Goal: Task Accomplishment & Management: Complete application form

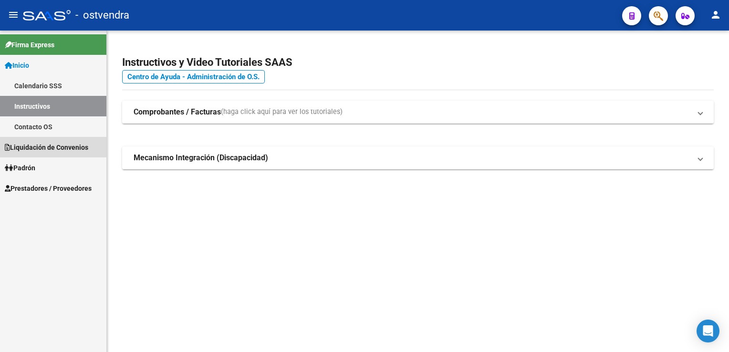
click at [57, 145] on span "Liquidación de Convenios" at bounding box center [46, 147] width 83 height 10
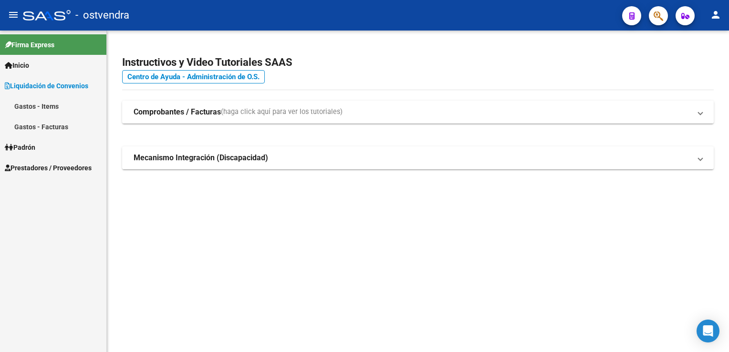
click at [54, 126] on link "Gastos - Facturas" at bounding box center [53, 126] width 106 height 21
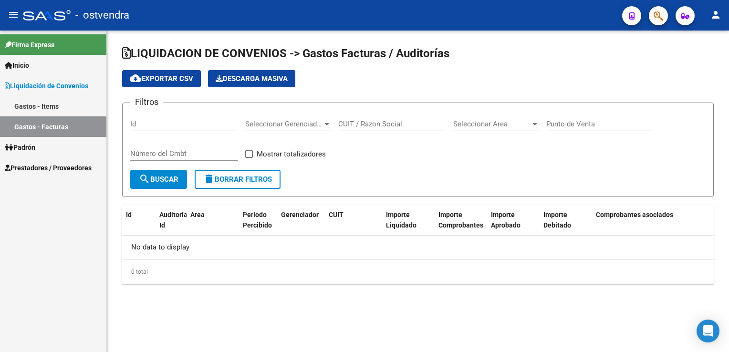
checkbox input "true"
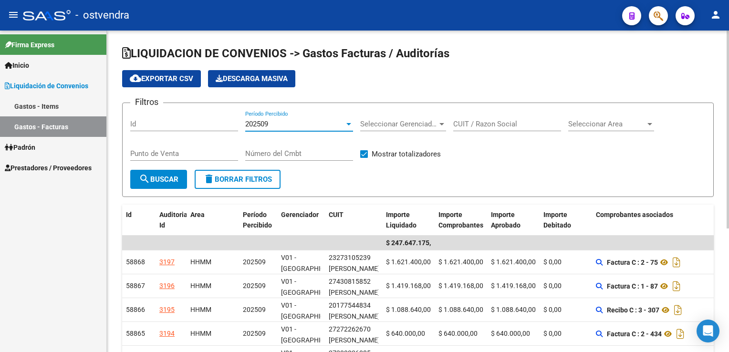
click at [298, 123] on div "202509" at bounding box center [294, 124] width 99 height 9
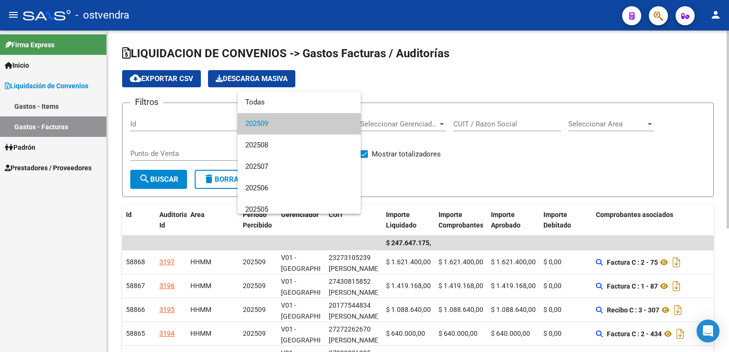
click at [298, 123] on span "202509" at bounding box center [299, 123] width 108 height 21
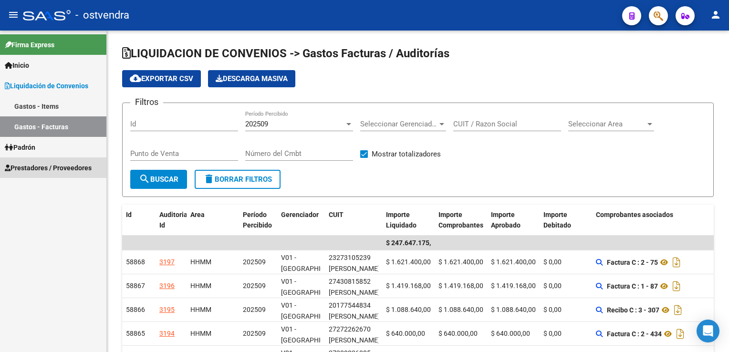
click at [40, 173] on span "Prestadores / Proveedores" at bounding box center [48, 168] width 87 height 10
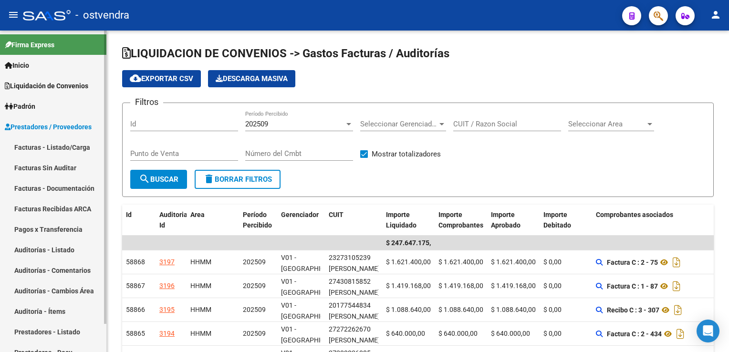
click at [66, 148] on link "Facturas - Listado/Carga" at bounding box center [53, 147] width 106 height 21
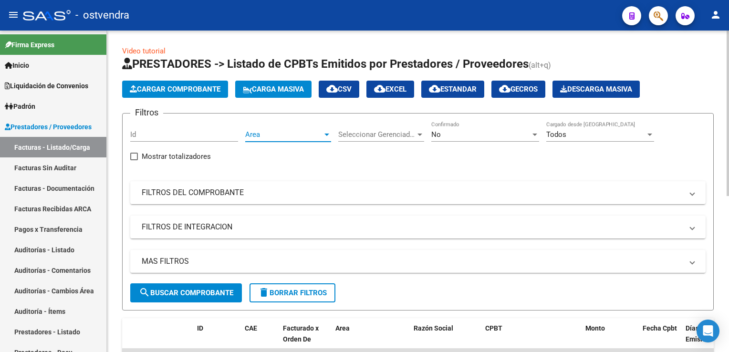
click at [281, 134] on span "Area" at bounding box center [283, 134] width 77 height 9
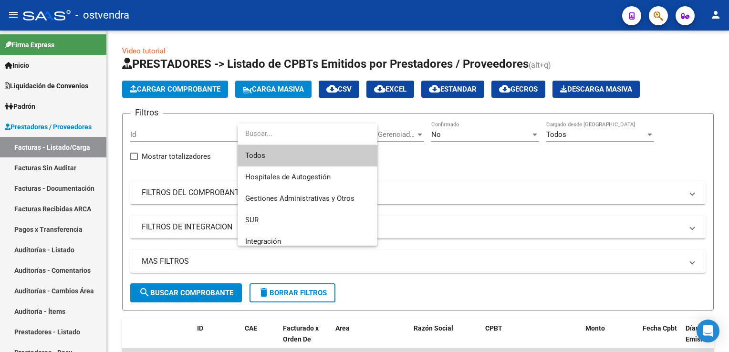
click at [497, 178] on div at bounding box center [364, 176] width 729 height 352
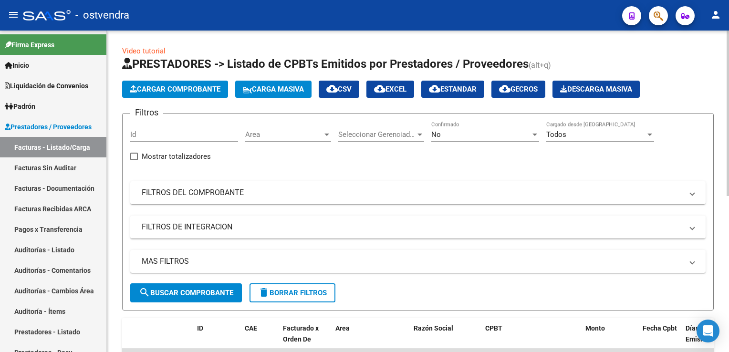
click at [388, 133] on span "Seleccionar Gerenciador" at bounding box center [376, 134] width 77 height 9
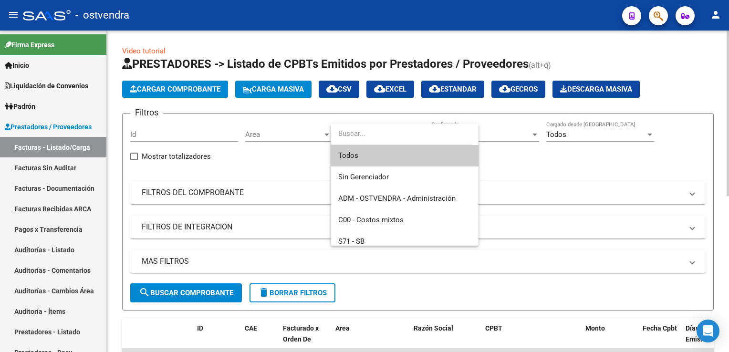
click at [388, 133] on input "dropdown search" at bounding box center [402, 133] width 142 height 21
click at [221, 163] on div at bounding box center [364, 176] width 729 height 352
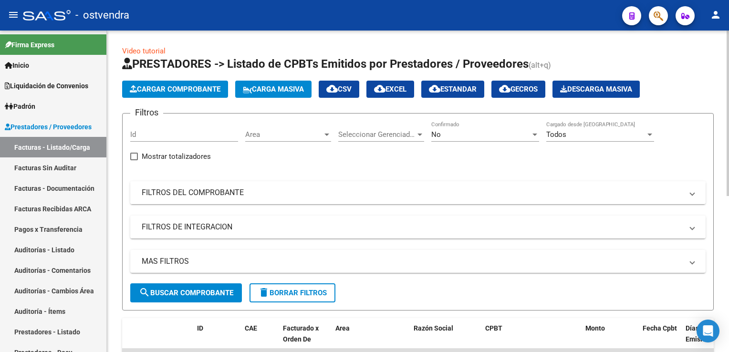
click at [196, 196] on mat-panel-title "FILTROS DEL COMPROBANTE" at bounding box center [412, 192] width 541 height 10
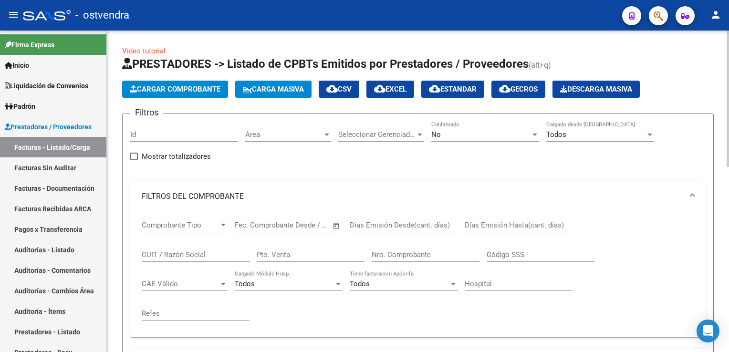
click at [188, 130] on input "Id" at bounding box center [184, 134] width 108 height 9
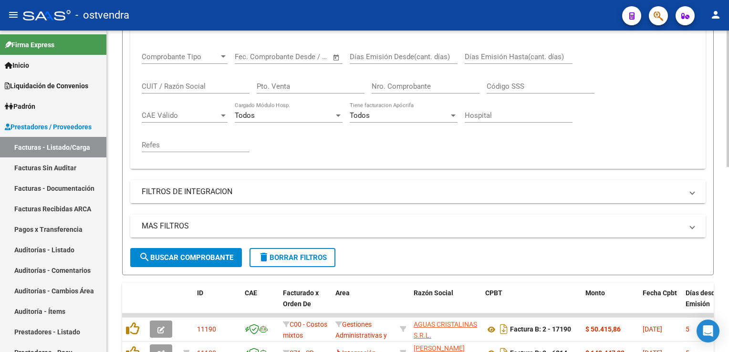
scroll to position [143, 0]
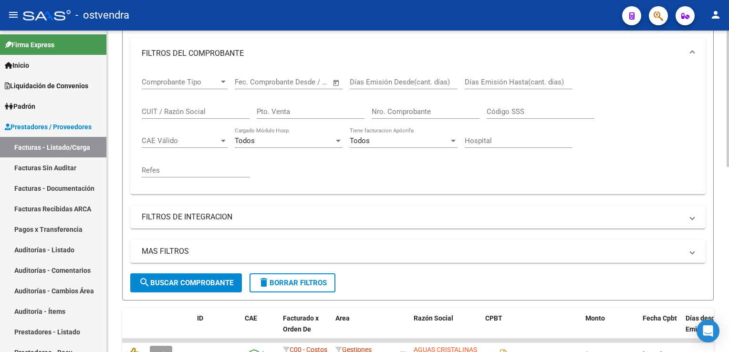
click at [190, 281] on span "search Buscar Comprobante" at bounding box center [186, 283] width 94 height 9
click at [243, 218] on mat-panel-title "FILTROS DE INTEGRACION" at bounding box center [412, 217] width 541 height 10
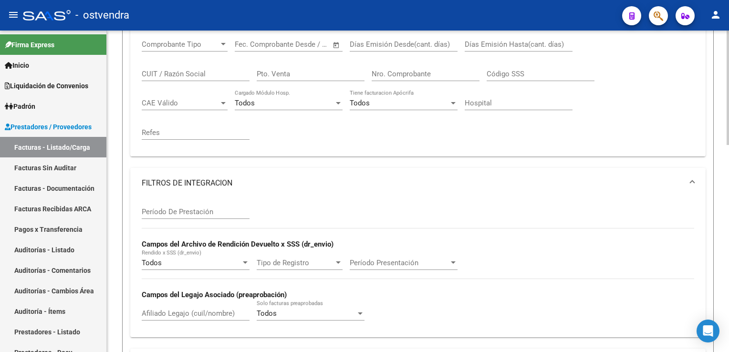
scroll to position [286, 0]
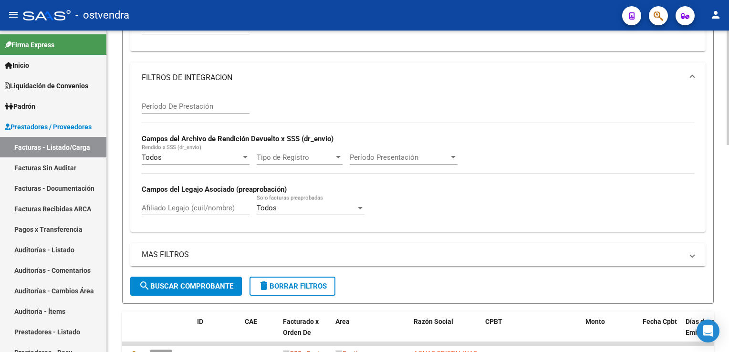
click at [206, 256] on mat-panel-title "MAS FILTROS" at bounding box center [412, 254] width 541 height 10
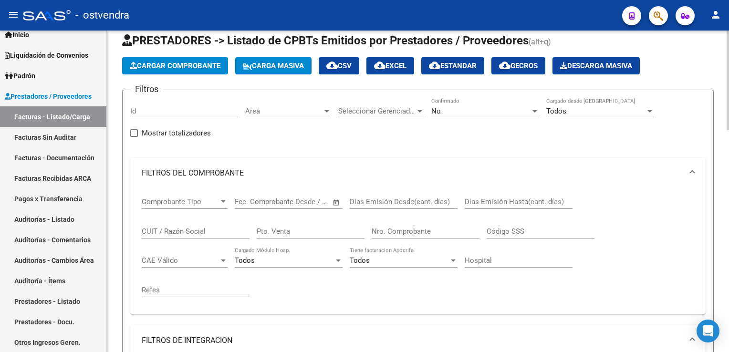
scroll to position [0, 0]
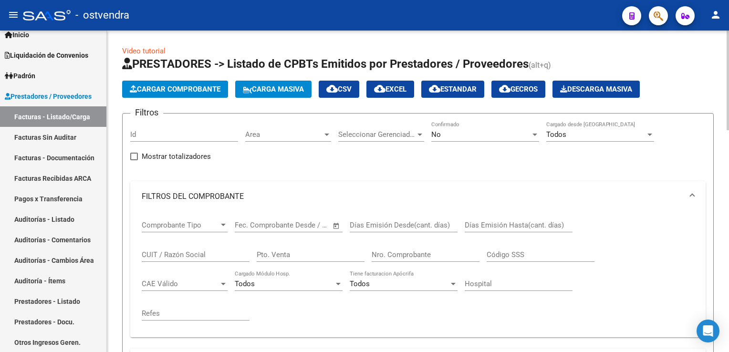
click at [273, 137] on span "Area" at bounding box center [283, 134] width 77 height 9
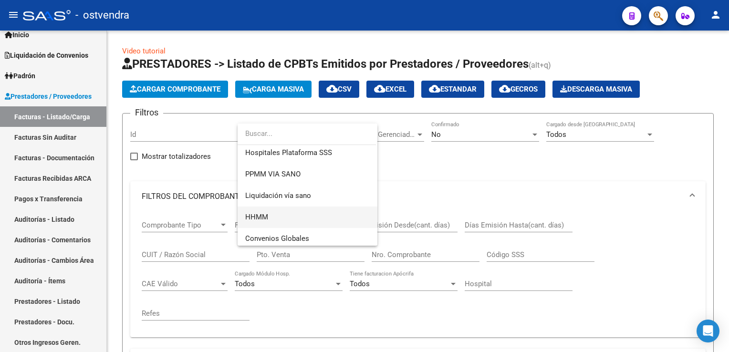
scroll to position [200, 0]
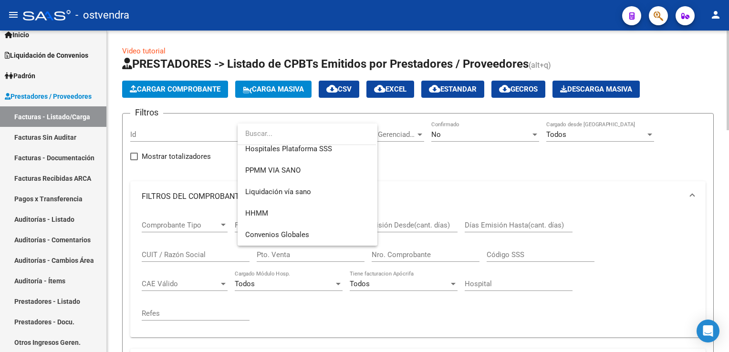
click at [635, 178] on div at bounding box center [364, 176] width 729 height 352
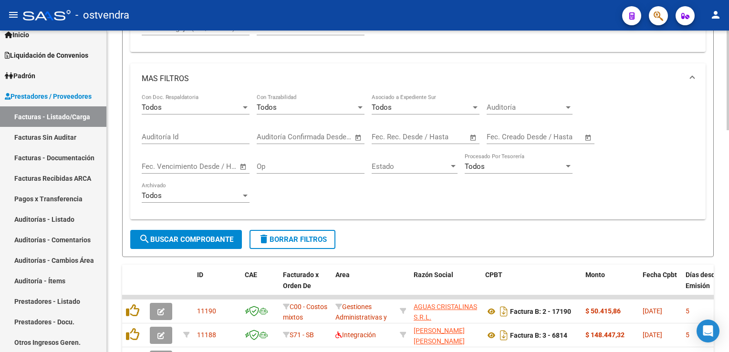
scroll to position [429, 0]
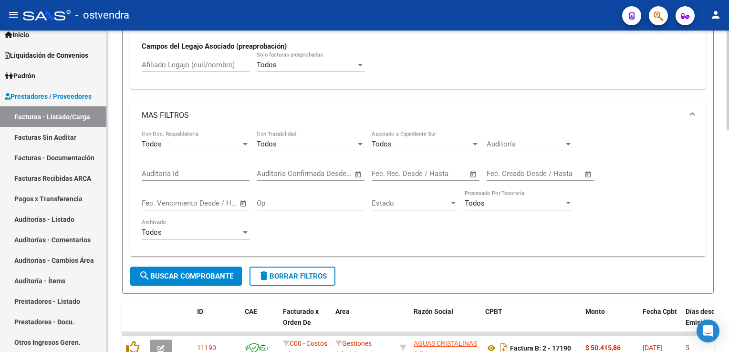
click at [177, 169] on input "Auditoría Id" at bounding box center [196, 173] width 108 height 9
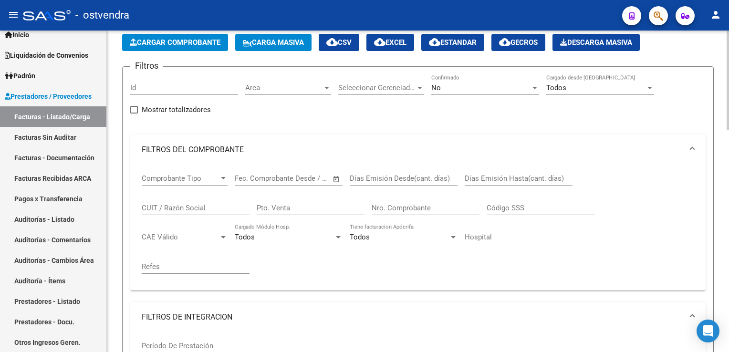
scroll to position [48, 0]
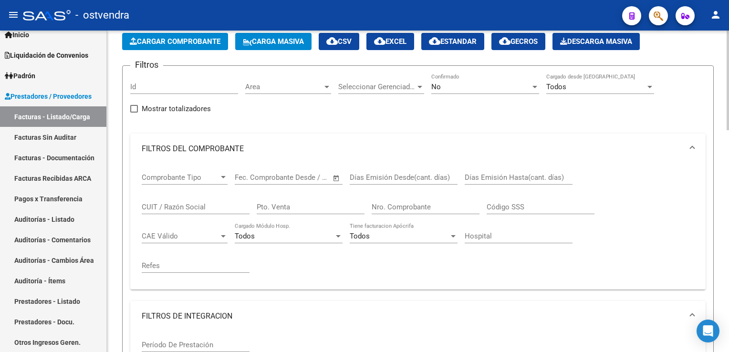
click at [188, 199] on div "CUIT / Razón Social" at bounding box center [196, 204] width 108 height 21
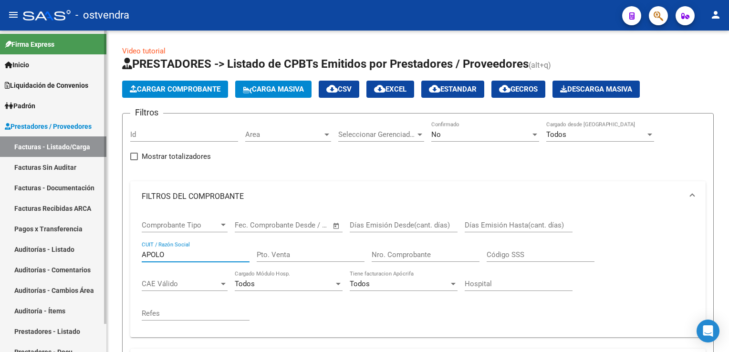
scroll to position [0, 0]
click at [208, 251] on input "APOLO" at bounding box center [196, 254] width 108 height 9
type input "APOLO MEDICAL"
click at [334, 223] on span "Open calendar" at bounding box center [336, 225] width 23 height 23
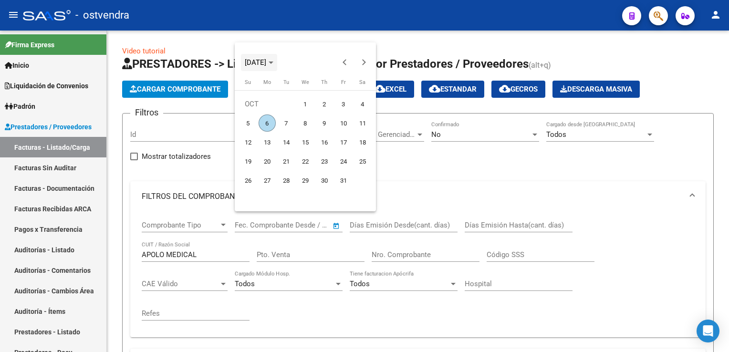
click at [273, 61] on span "[DATE]" at bounding box center [259, 62] width 29 height 7
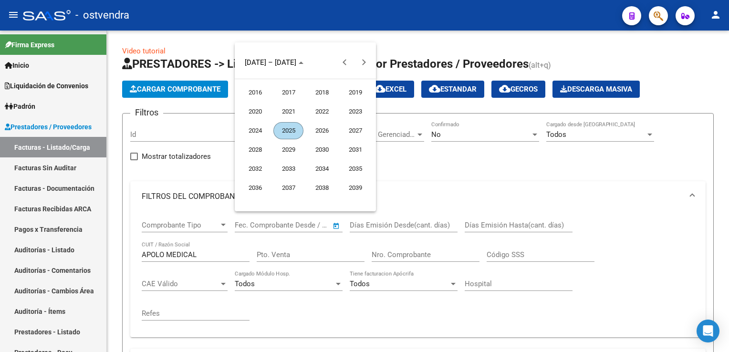
click at [287, 129] on span "2025" at bounding box center [288, 130] width 30 height 17
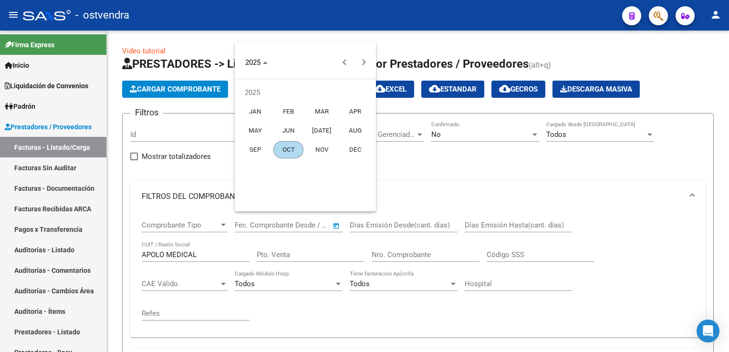
click at [269, 145] on button "SEP" at bounding box center [254, 149] width 33 height 19
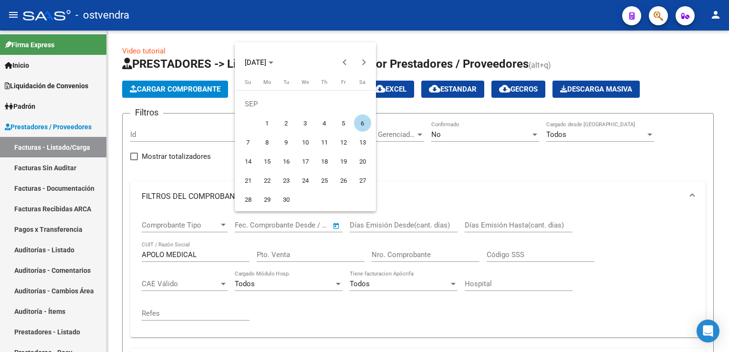
click at [267, 125] on span "1" at bounding box center [267, 122] width 17 height 17
type input "[DATE]"
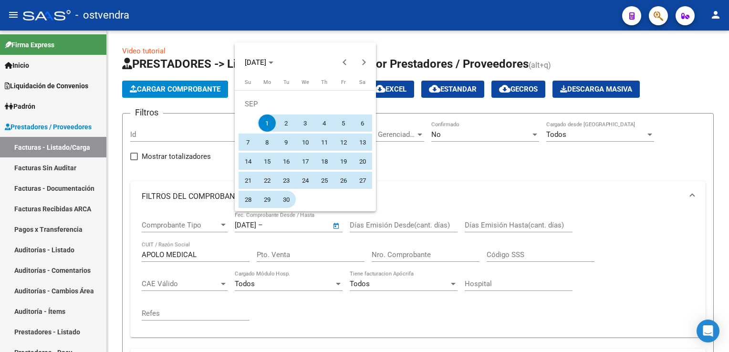
click at [285, 197] on span "30" at bounding box center [286, 199] width 17 height 17
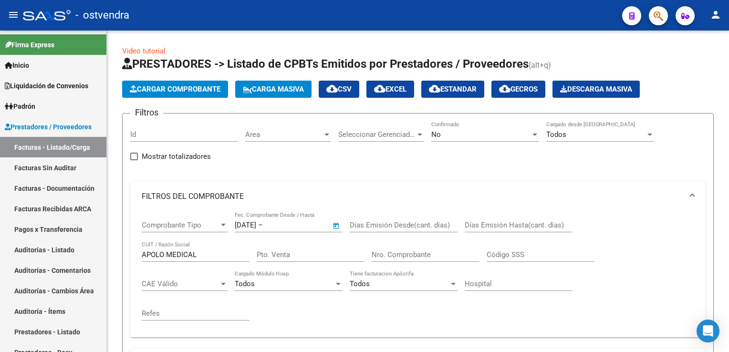
type input "[DATE]"
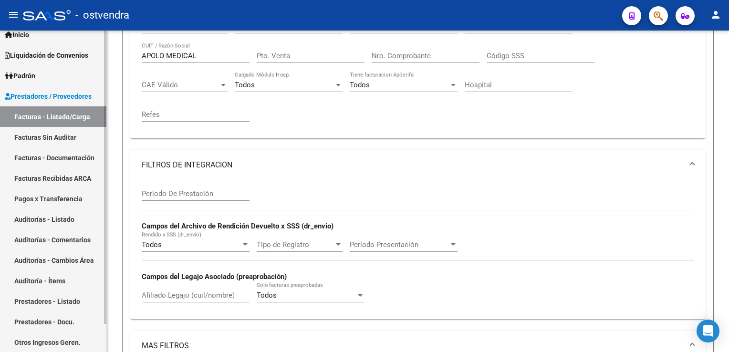
scroll to position [31, 0]
click at [41, 217] on link "Auditorías - Listado" at bounding box center [53, 219] width 106 height 21
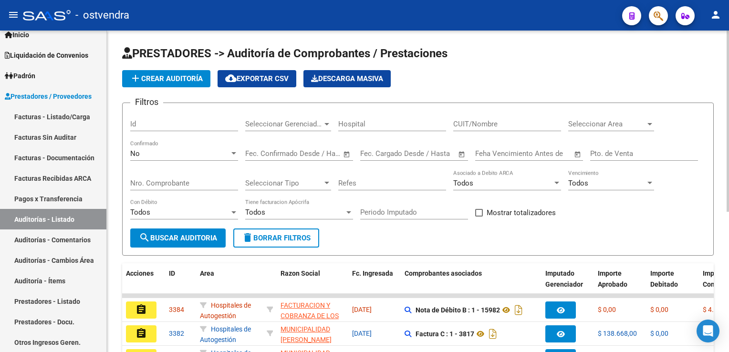
click at [517, 122] on input "CUIT/Nombre" at bounding box center [507, 124] width 108 height 9
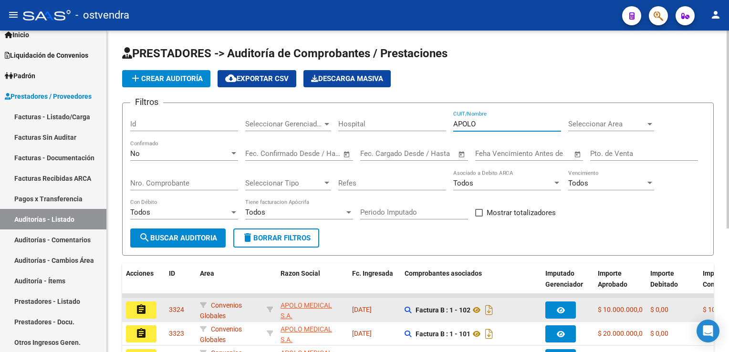
type input "APOLO"
click at [297, 309] on app-link-go-to "APOLO MEDICAL S.A." at bounding box center [312, 311] width 64 height 22
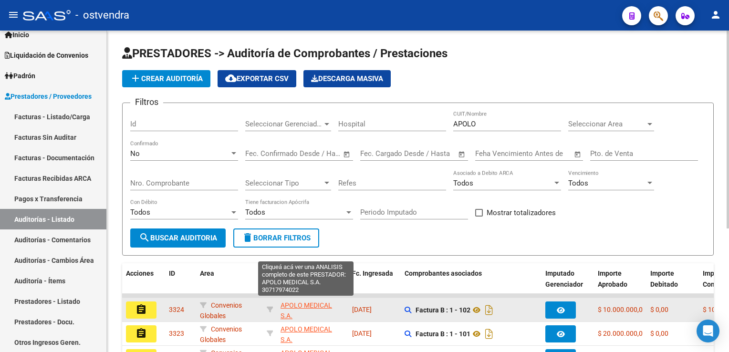
click at [300, 306] on span "APOLO MEDICAL S.A." at bounding box center [306, 310] width 52 height 19
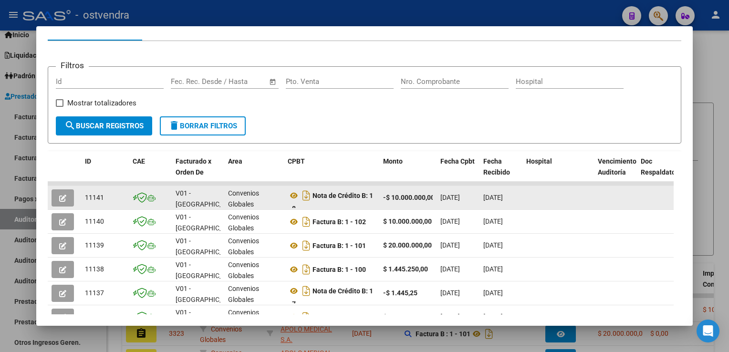
scroll to position [216, 0]
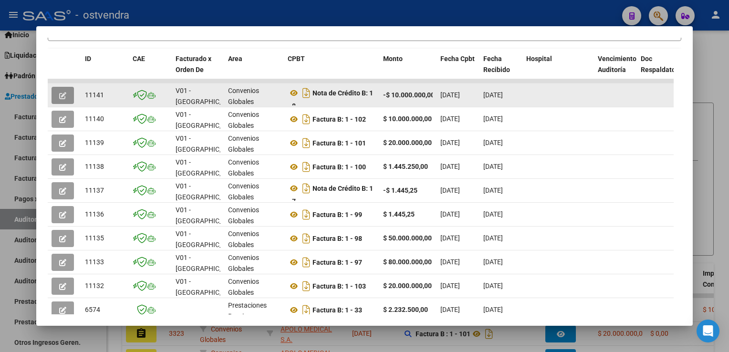
click at [62, 94] on icon "button" at bounding box center [62, 95] width 7 height 7
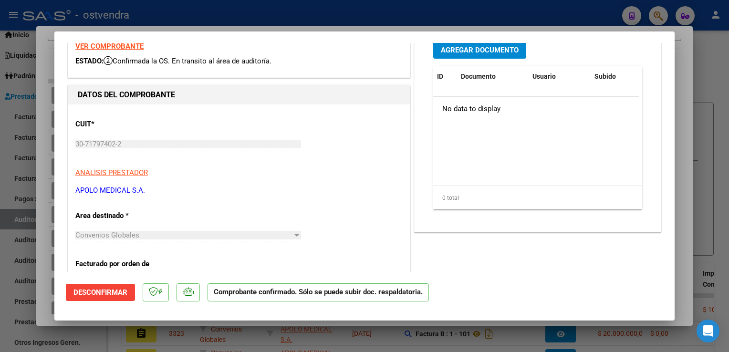
scroll to position [0, 0]
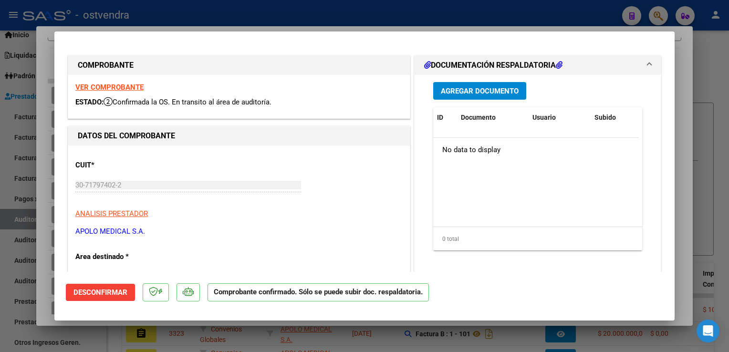
click at [208, 20] on div at bounding box center [364, 176] width 729 height 352
type input "$ 0,00"
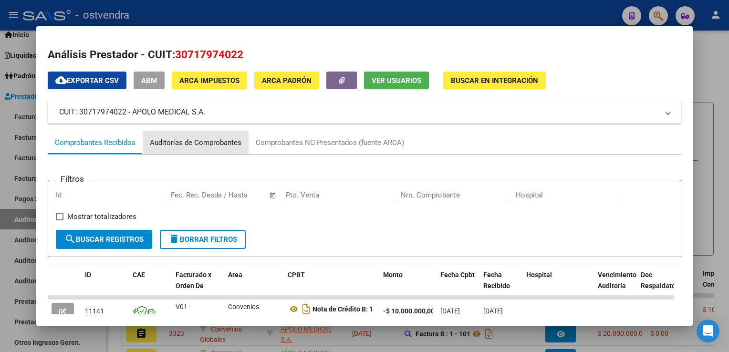
click at [207, 144] on div "Auditorías de Comprobantes" at bounding box center [196, 142] width 92 height 11
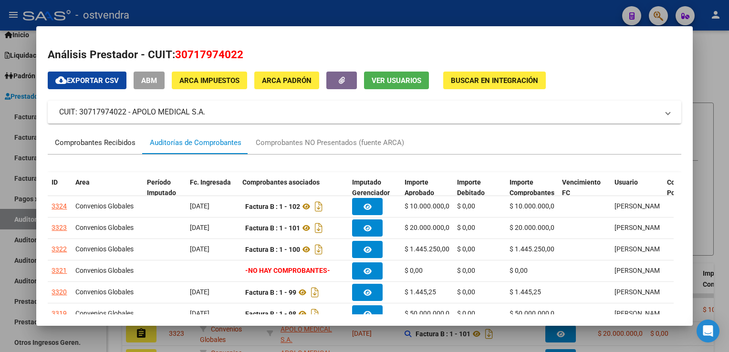
click at [89, 143] on div "Comprobantes Recibidos" at bounding box center [95, 142] width 81 height 11
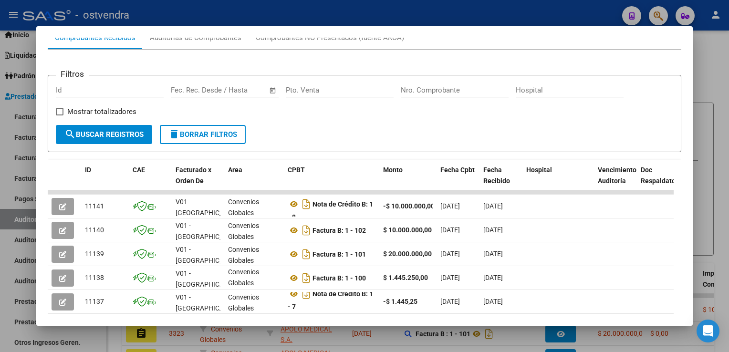
scroll to position [143, 0]
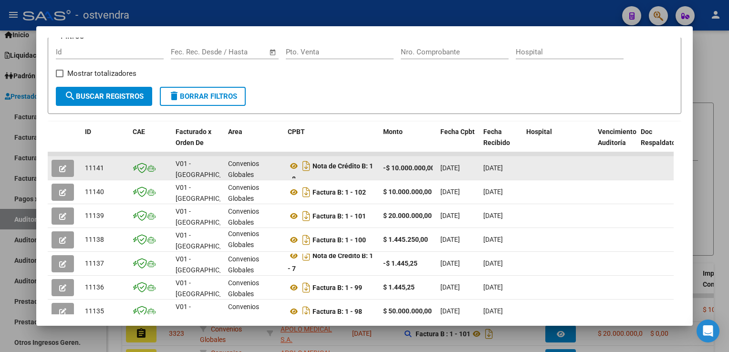
click at [61, 167] on icon "button" at bounding box center [62, 168] width 7 height 7
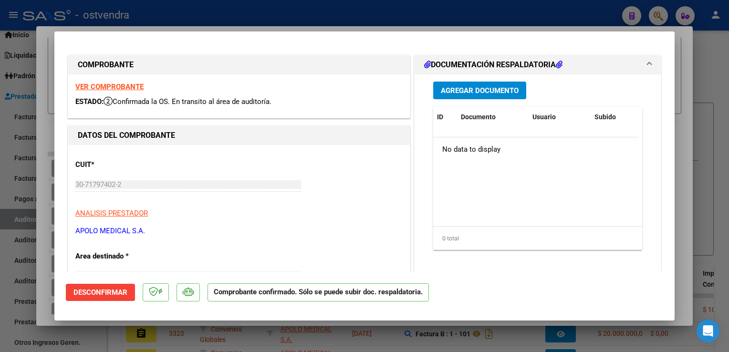
scroll to position [0, 0]
click at [319, 12] on div at bounding box center [364, 176] width 729 height 352
type input "$ 0,00"
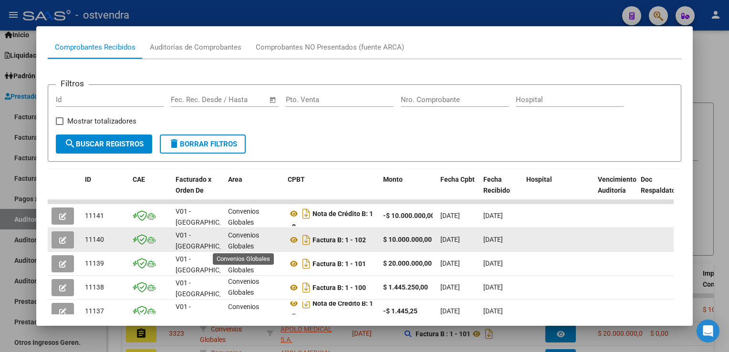
scroll to position [1, 0]
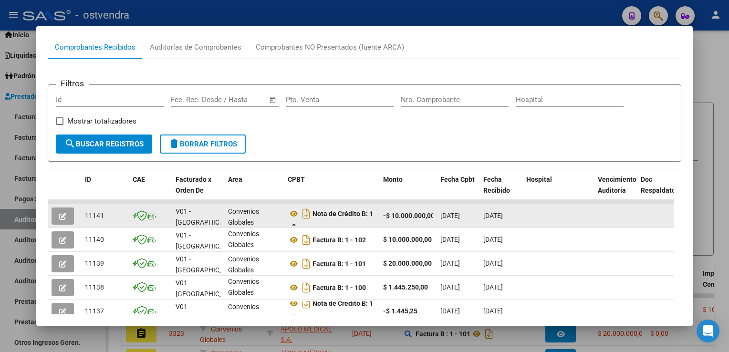
click at [59, 217] on button "button" at bounding box center [63, 215] width 22 height 17
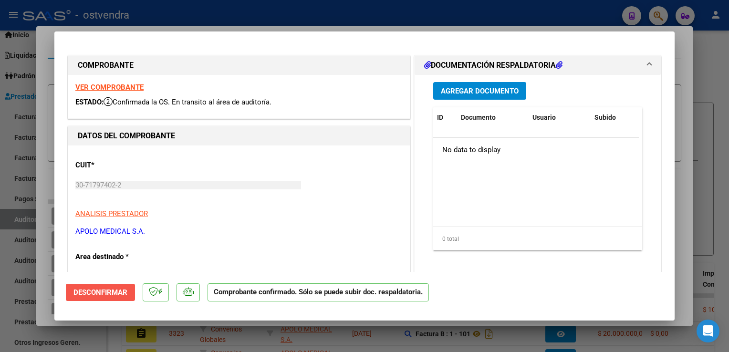
click at [115, 292] on span "Desconfirmar" at bounding box center [100, 292] width 54 height 9
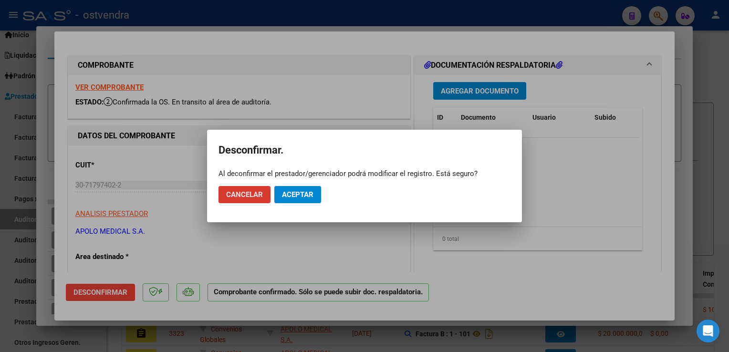
click at [306, 197] on span "Aceptar" at bounding box center [297, 194] width 31 height 9
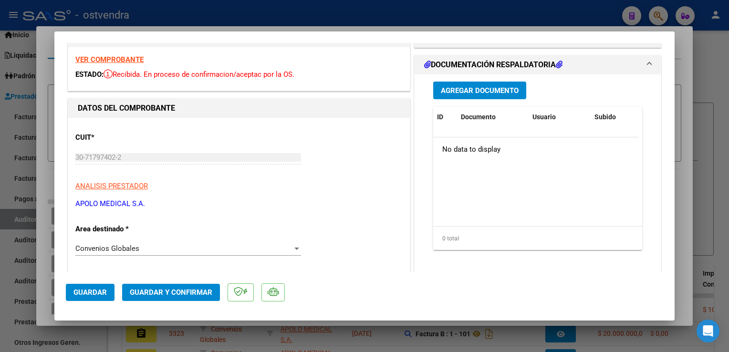
scroll to position [48, 0]
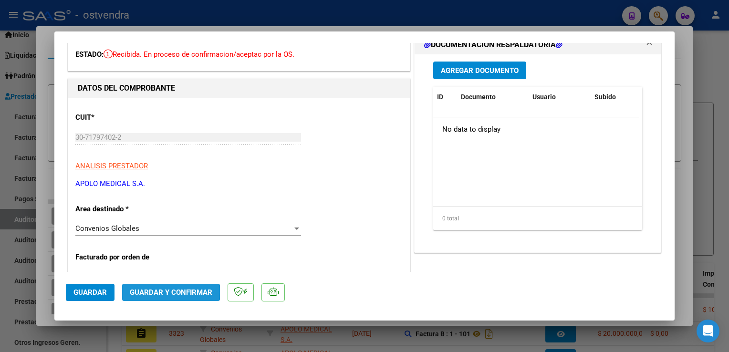
click at [162, 292] on span "Guardar y Confirmar" at bounding box center [171, 292] width 83 height 9
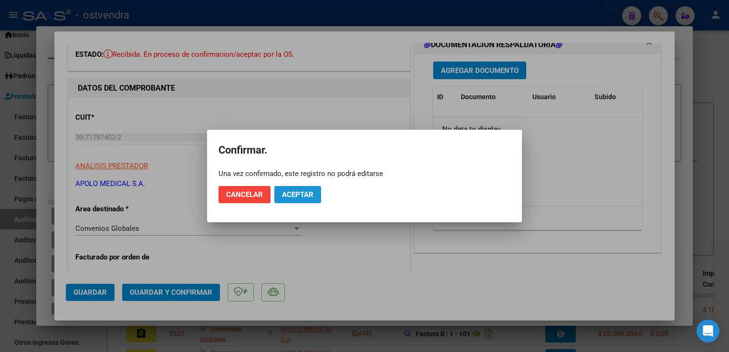
click at [299, 198] on span "Aceptar" at bounding box center [297, 194] width 31 height 9
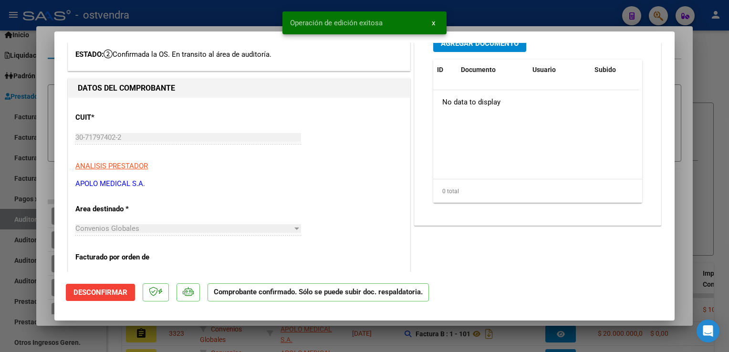
click at [691, 120] on div at bounding box center [364, 176] width 729 height 352
type input "$ 0,00"
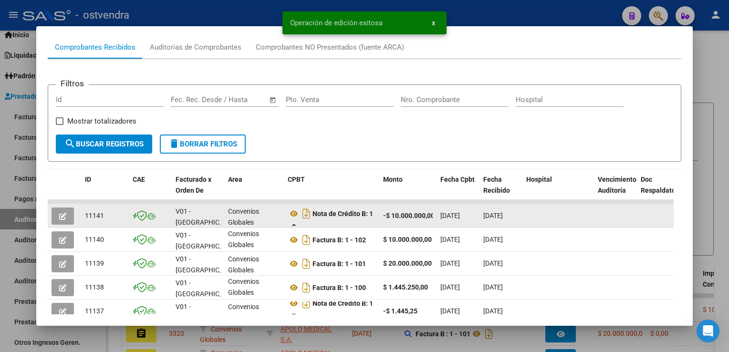
click at [59, 215] on button "button" at bounding box center [63, 215] width 22 height 17
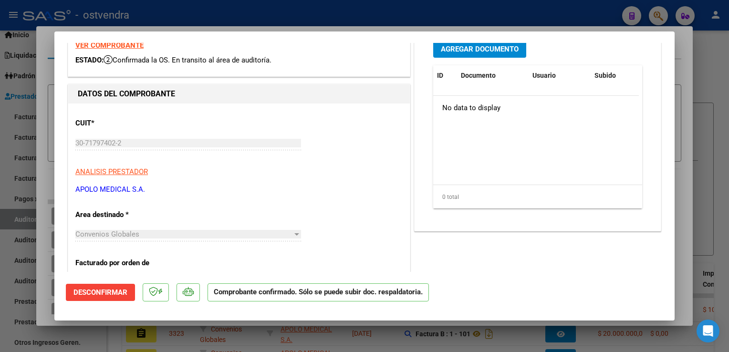
scroll to position [0, 0]
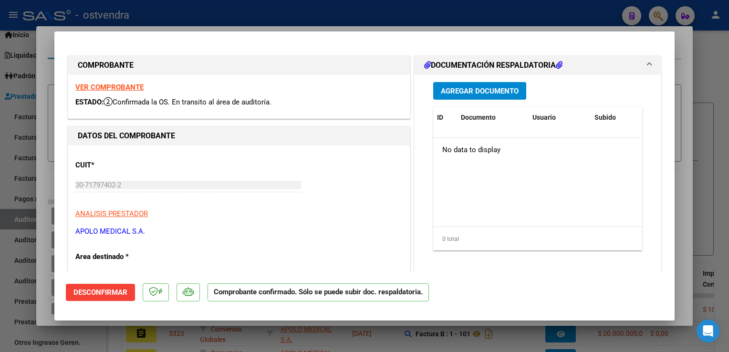
click at [105, 292] on span "Desconfirmar" at bounding box center [100, 292] width 54 height 9
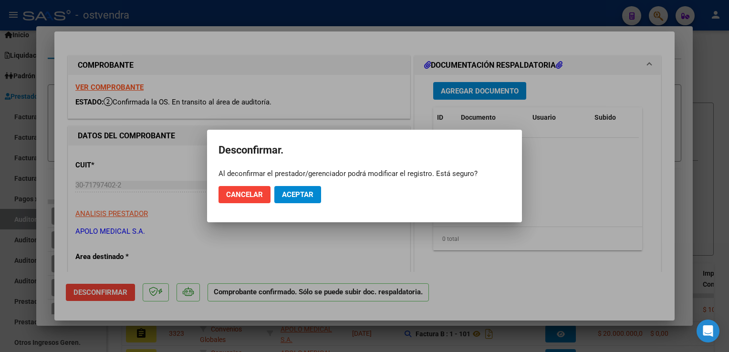
click at [704, 102] on div at bounding box center [364, 176] width 729 height 352
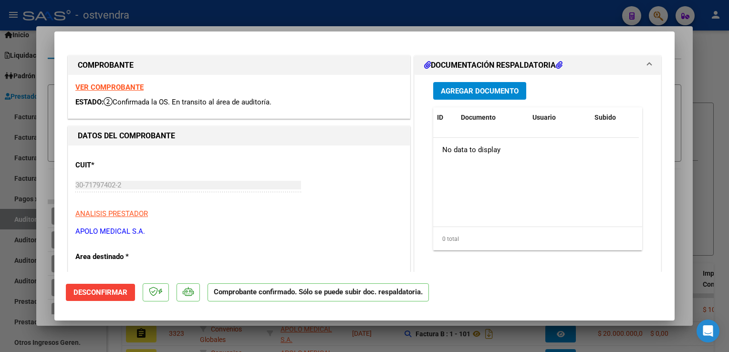
click at [2, 49] on div at bounding box center [364, 176] width 729 height 352
type input "$ 0,00"
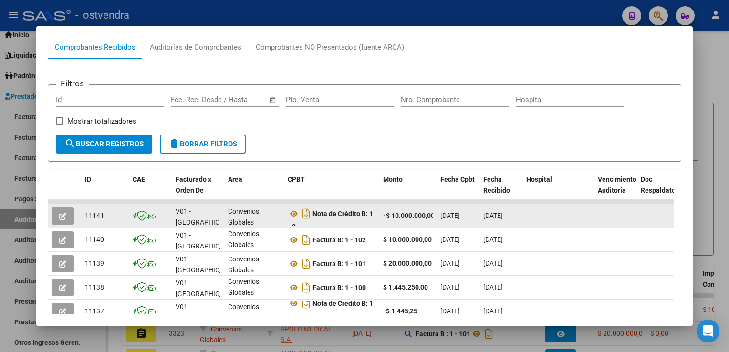
click at [68, 215] on button "button" at bounding box center [63, 215] width 22 height 17
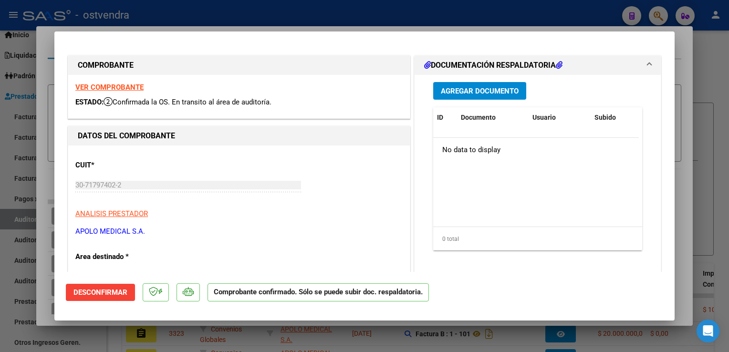
click at [110, 287] on button "Desconfirmar" at bounding box center [100, 292] width 69 height 17
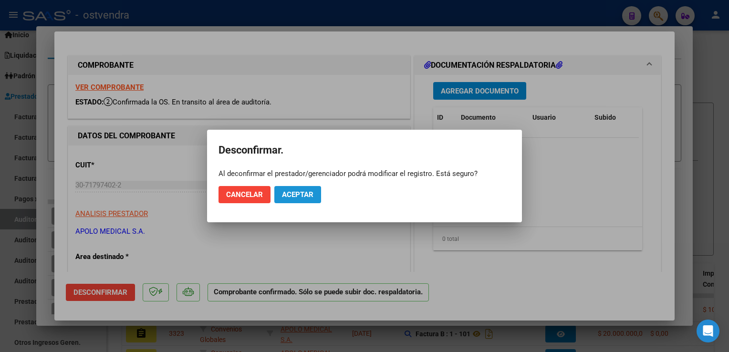
click at [309, 196] on span "Aceptar" at bounding box center [297, 194] width 31 height 9
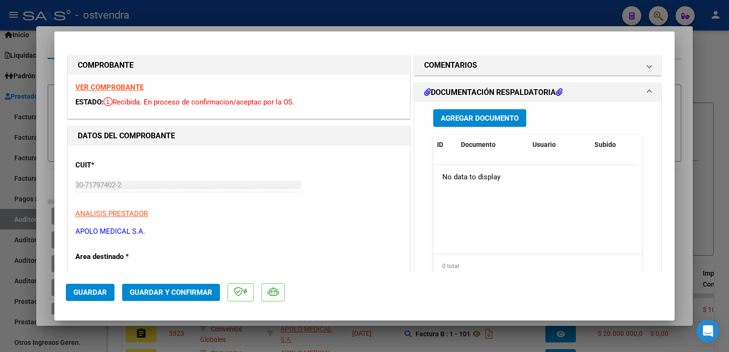
type input "$ 0,00"
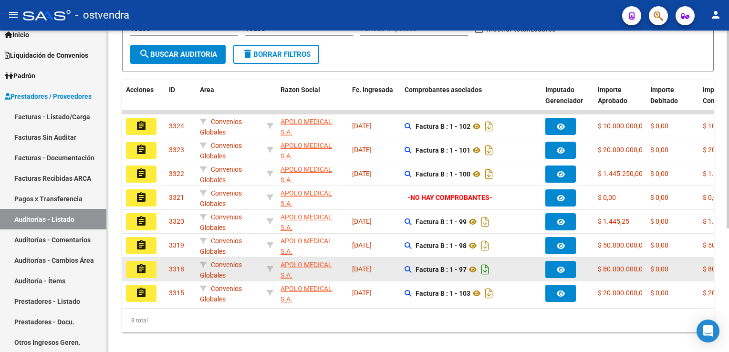
scroll to position [200, 0]
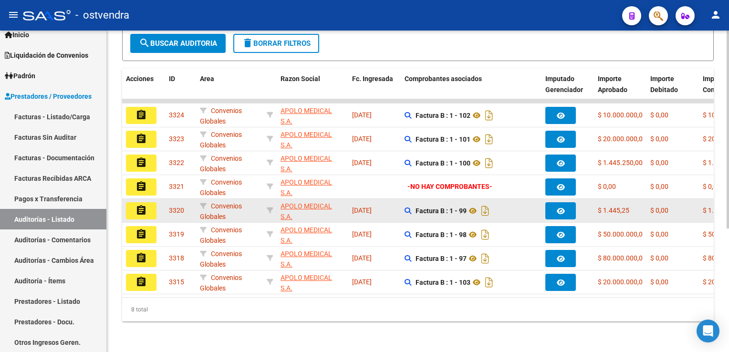
click at [142, 205] on mat-icon "assignment" at bounding box center [140, 210] width 11 height 11
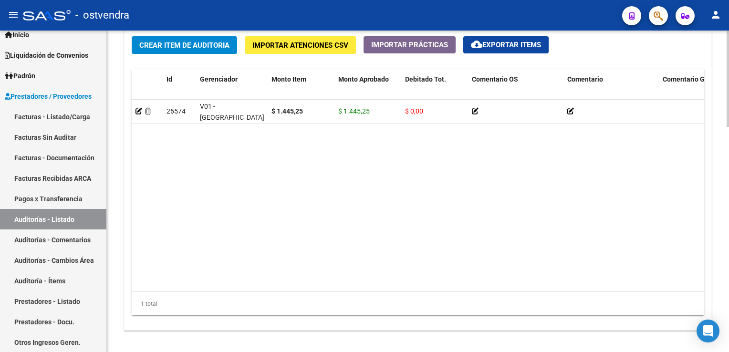
scroll to position [715, 0]
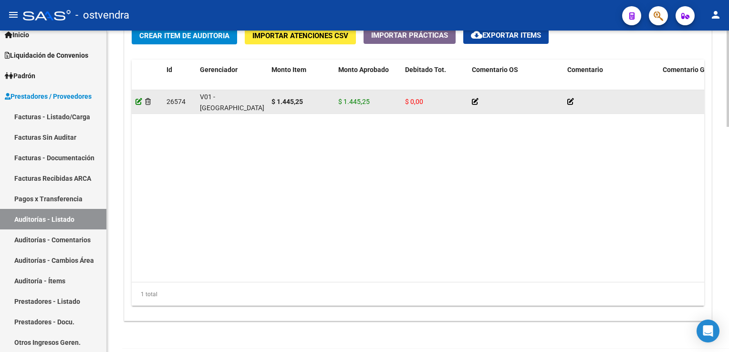
click at [139, 99] on icon at bounding box center [138, 101] width 7 height 7
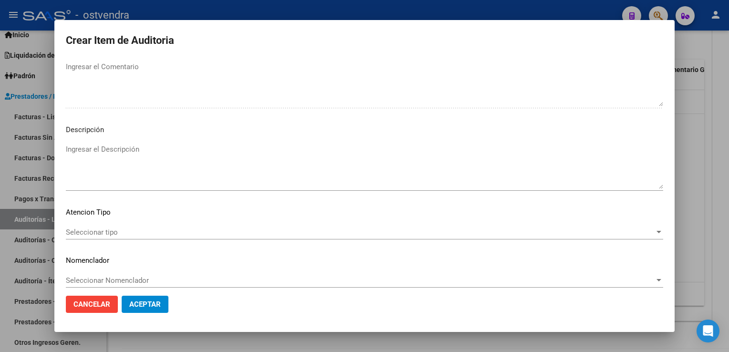
scroll to position [587, 0]
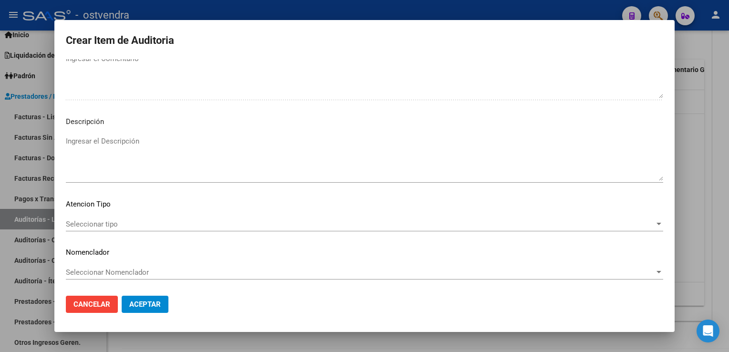
click at [145, 306] on span "Aceptar" at bounding box center [144, 304] width 31 height 9
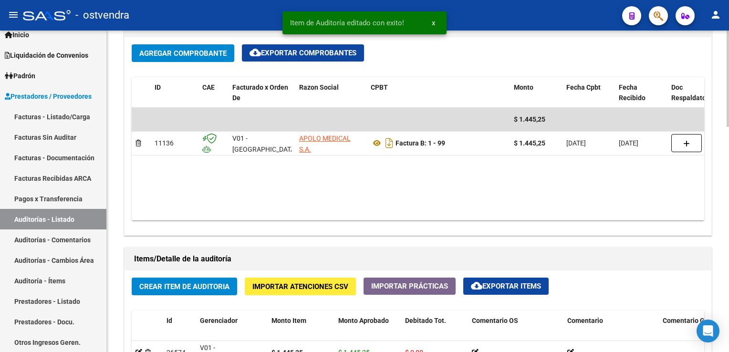
scroll to position [477, 0]
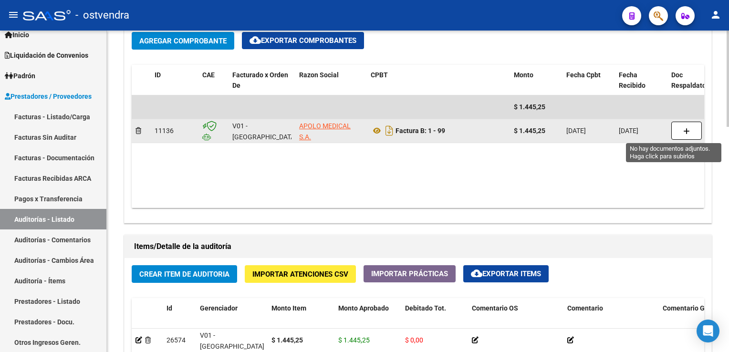
click at [691, 131] on button "button" at bounding box center [686, 131] width 31 height 18
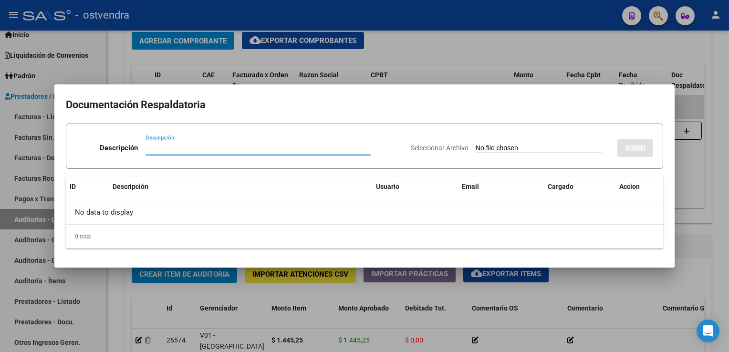
click at [194, 148] on input "Descripción" at bounding box center [258, 148] width 226 height 9
click at [716, 229] on div at bounding box center [364, 176] width 729 height 352
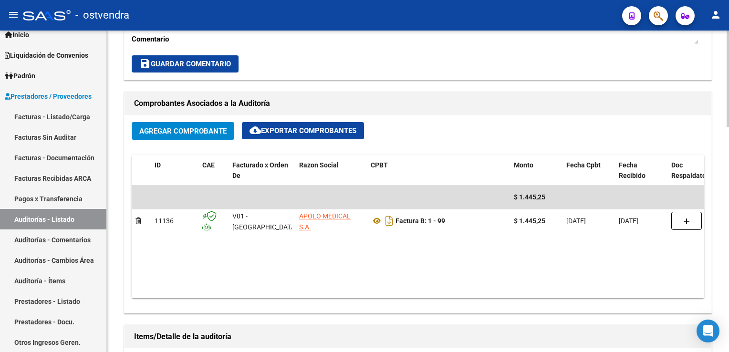
scroll to position [382, 0]
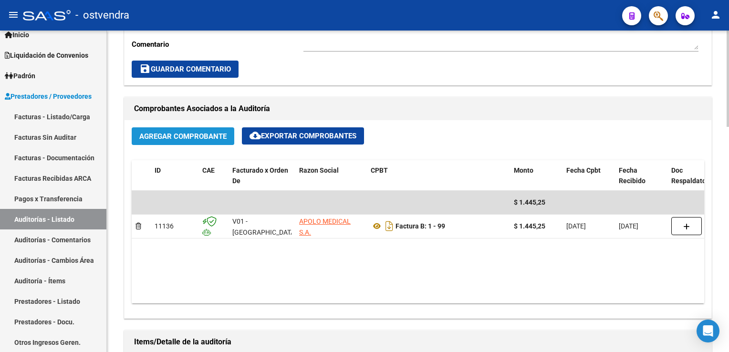
click at [182, 132] on span "Agregar Comprobante" at bounding box center [182, 136] width 87 height 9
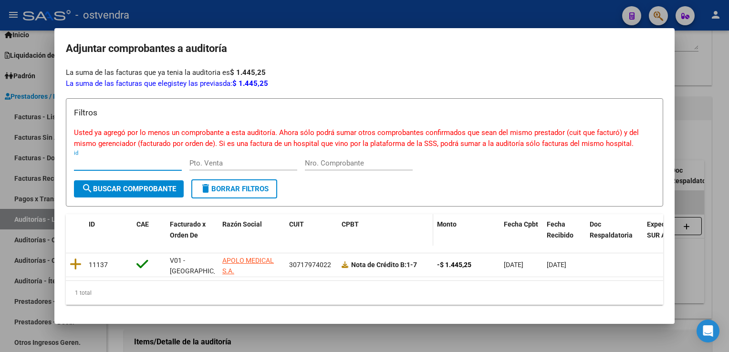
scroll to position [0, 0]
drag, startPoint x: 300, startPoint y: 285, endPoint x: 252, endPoint y: 291, distance: 48.0
click at [257, 291] on div "1 total" at bounding box center [364, 293] width 597 height 24
click at [138, 191] on button "search Buscar Comprobante" at bounding box center [129, 188] width 110 height 17
click at [307, 89] on mat-dialog-content "Filtros Usted ya agregó por lo menos un comprobante a esta auditoría. Ahora sól…" at bounding box center [364, 200] width 620 height 223
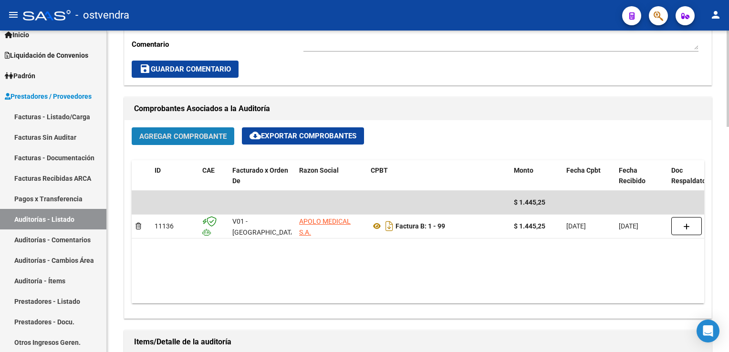
click at [174, 136] on span "Agregar Comprobante" at bounding box center [182, 136] width 87 height 9
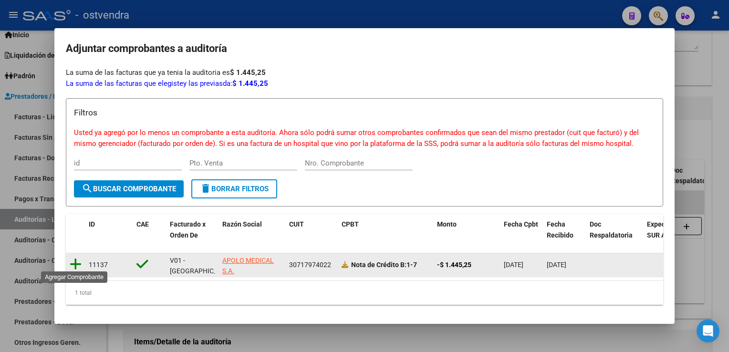
click at [79, 260] on icon at bounding box center [76, 264] width 12 height 13
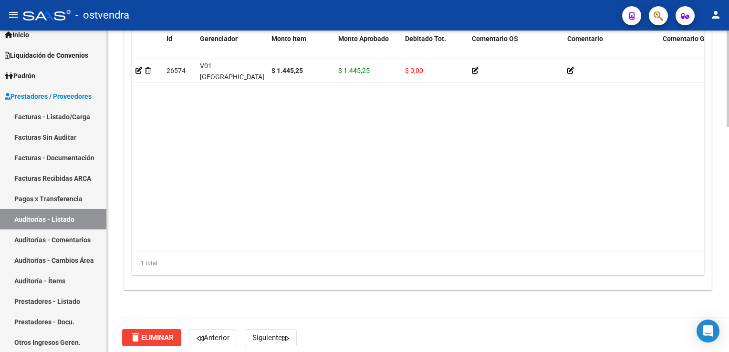
scroll to position [751, 0]
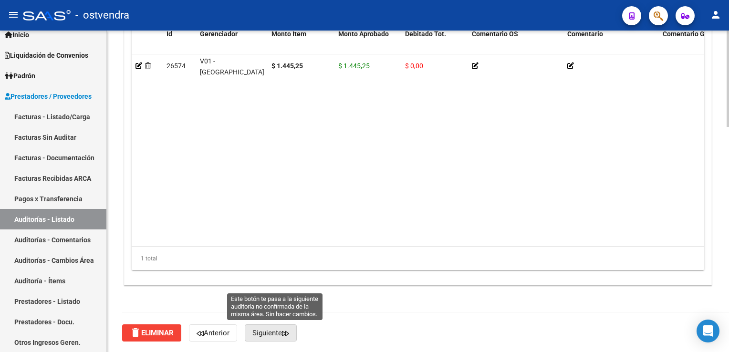
click at [278, 334] on span "Siguiente" at bounding box center [270, 333] width 37 height 9
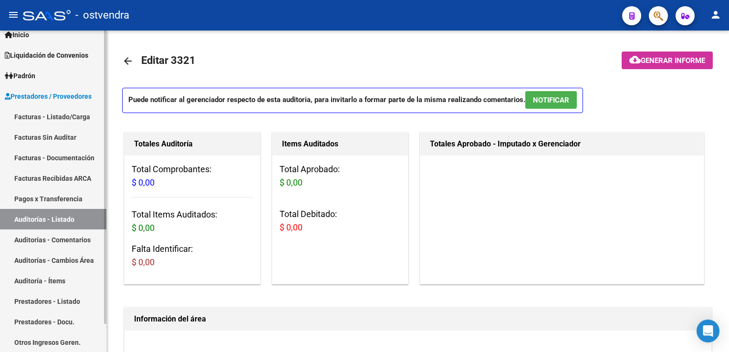
click at [30, 222] on link "Auditorías - Listado" at bounding box center [53, 219] width 106 height 21
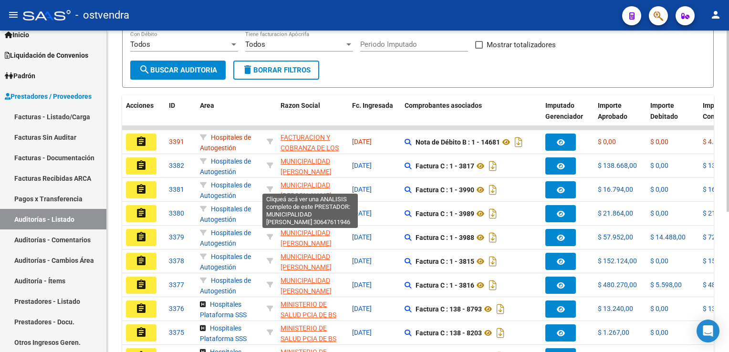
scroll to position [105, 0]
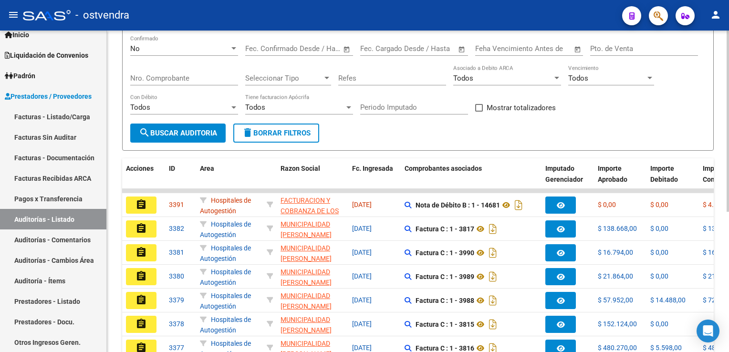
click at [174, 131] on span "search Buscar Auditoria" at bounding box center [178, 133] width 78 height 9
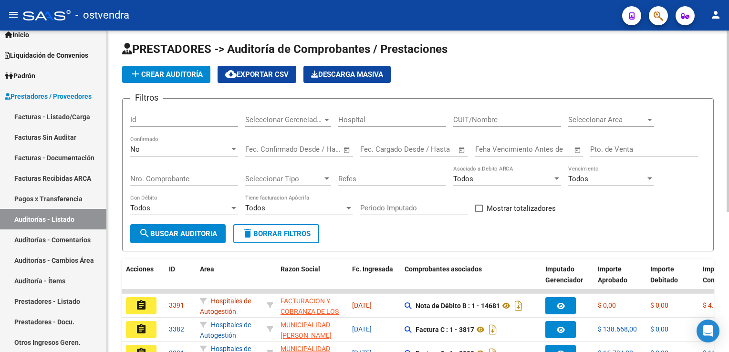
scroll to position [0, 0]
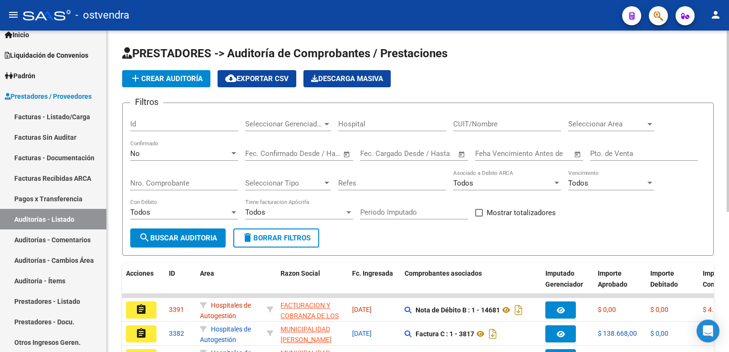
click at [514, 121] on input "CUIT/Nombre" at bounding box center [507, 124] width 108 height 9
type input "APOLO"
click at [166, 238] on span "search Buscar Auditoria" at bounding box center [178, 238] width 78 height 9
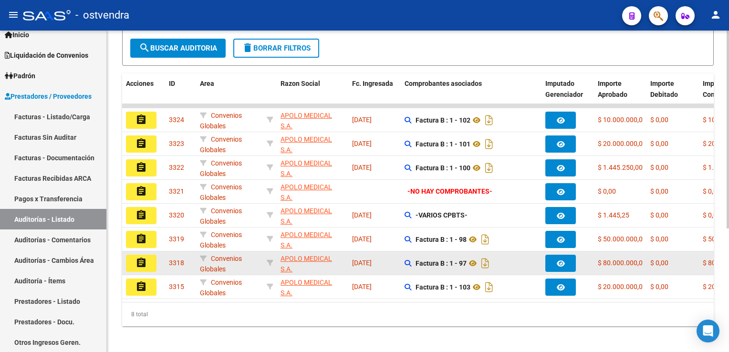
scroll to position [191, 0]
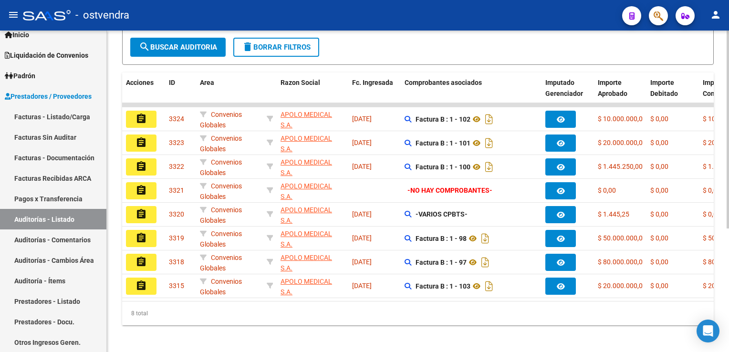
drag, startPoint x: 364, startPoint y: 308, endPoint x: 395, endPoint y: 302, distance: 31.4
click at [395, 302] on div "Acciones ID Area Razon Social Fc. Ingresada Comprobantes asociados Imputado Ger…" at bounding box center [417, 198] width 591 height 253
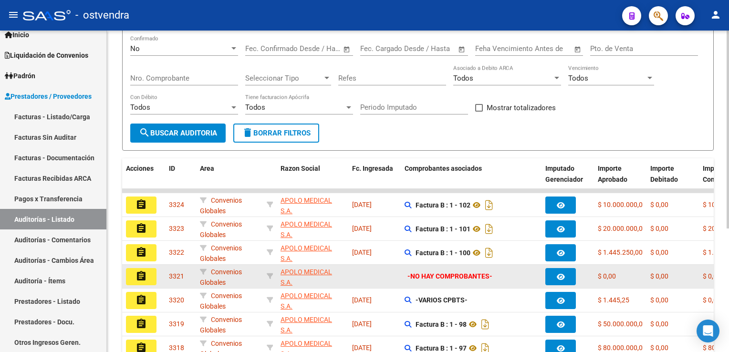
scroll to position [153, 0]
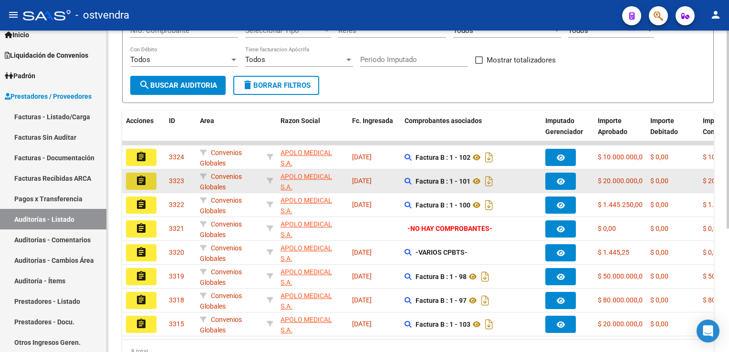
click at [135, 180] on button "assignment" at bounding box center [141, 181] width 31 height 17
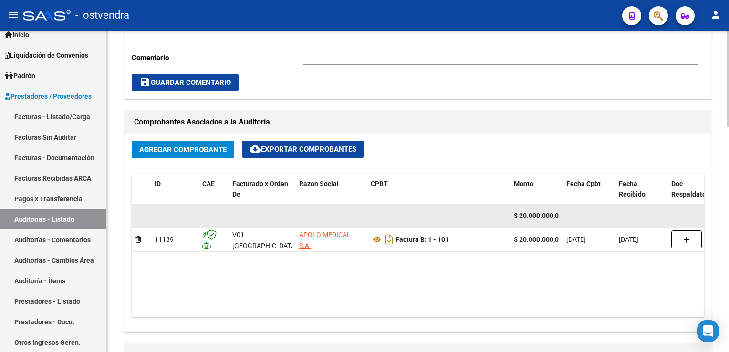
scroll to position [382, 0]
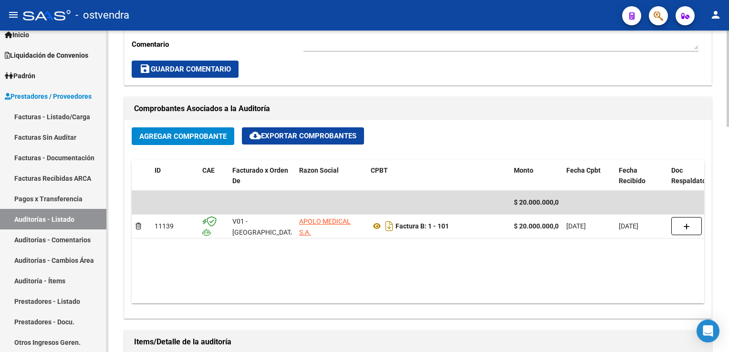
click at [183, 139] on span "Agregar Comprobante" at bounding box center [182, 136] width 87 height 9
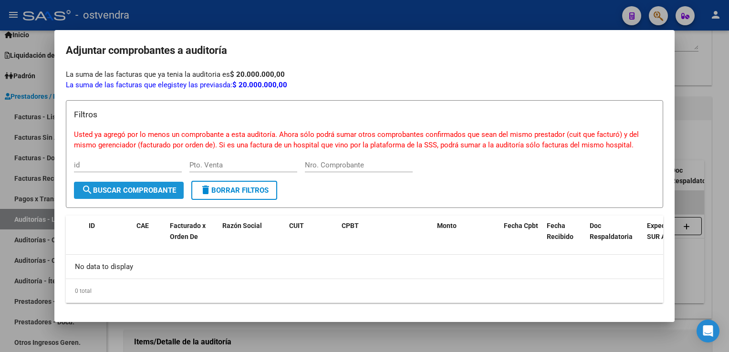
click at [141, 187] on span "search Buscar Comprobante" at bounding box center [129, 190] width 94 height 9
click at [144, 166] on input "id" at bounding box center [128, 165] width 108 height 9
click at [697, 116] on div at bounding box center [364, 176] width 729 height 352
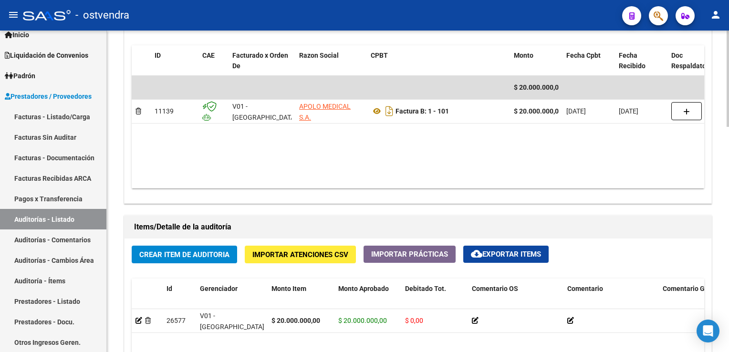
scroll to position [429, 0]
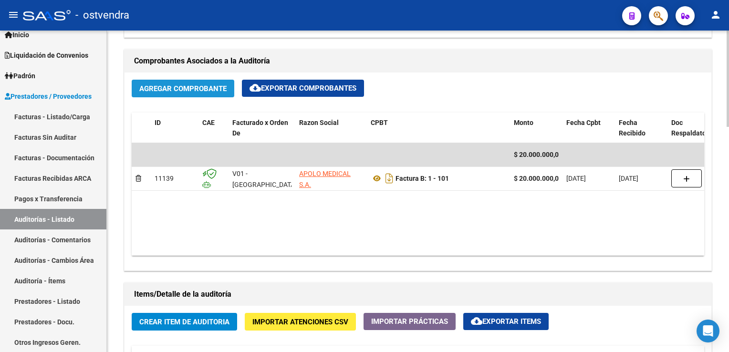
click at [177, 84] on span "Agregar Comprobante" at bounding box center [182, 88] width 87 height 9
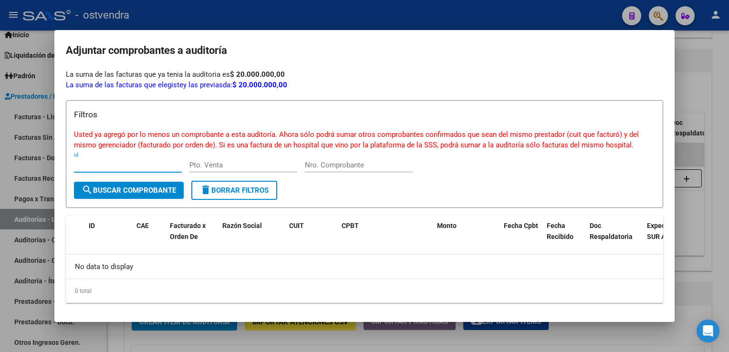
click at [150, 184] on button "search Buscar Comprobante" at bounding box center [129, 190] width 110 height 17
click at [150, 195] on button "search Buscar Comprobante" at bounding box center [129, 190] width 110 height 17
click at [277, 188] on button "delete Borrar Filtros" at bounding box center [234, 190] width 86 height 19
click at [368, 119] on h3 "Filtros" at bounding box center [364, 114] width 581 height 12
click at [338, 171] on div "Nro. Comprobante" at bounding box center [359, 165] width 108 height 14
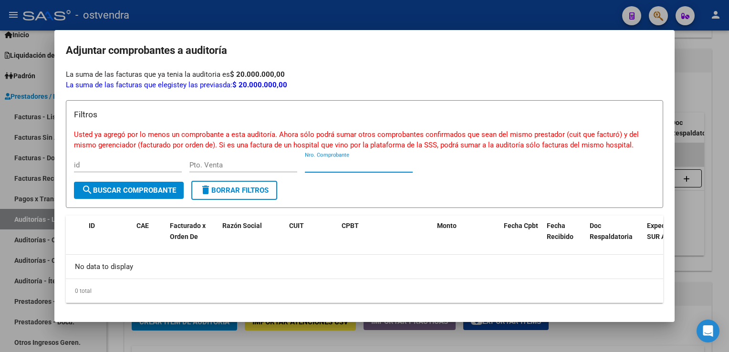
click at [339, 167] on input "Nro. Comprobante" at bounding box center [359, 165] width 108 height 9
click at [706, 93] on div at bounding box center [364, 176] width 729 height 352
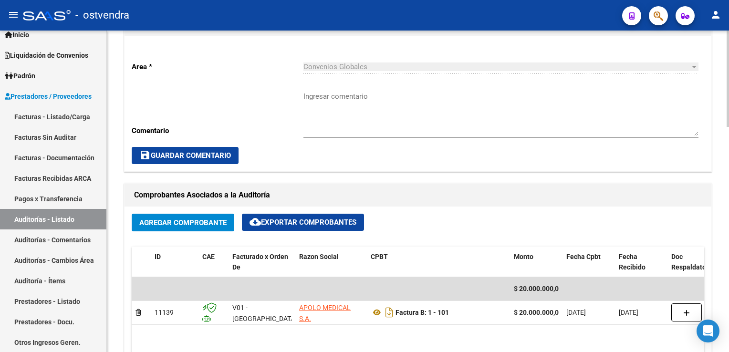
scroll to position [286, 0]
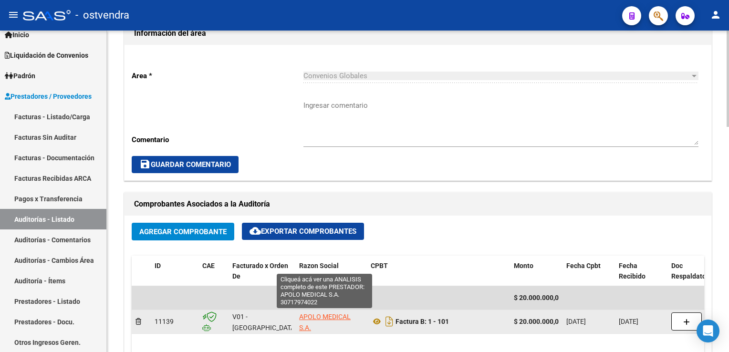
click at [333, 315] on span "APOLO MEDICAL S.A." at bounding box center [325, 322] width 52 height 19
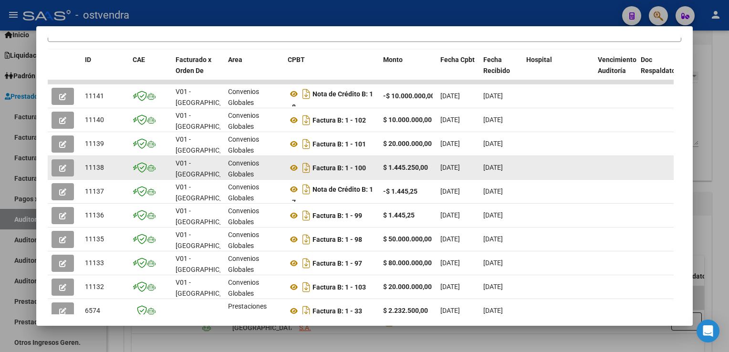
scroll to position [264, 0]
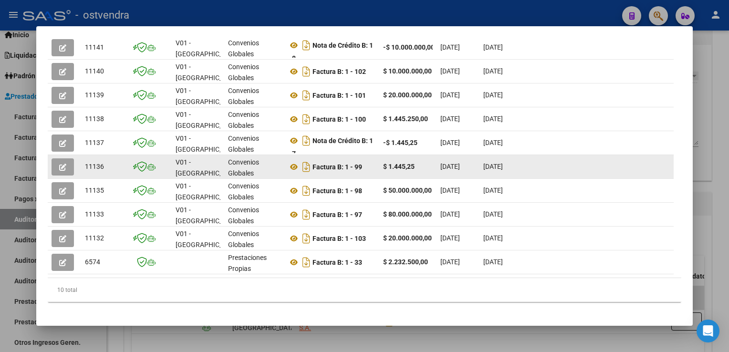
click at [62, 164] on icon "button" at bounding box center [62, 167] width 7 height 7
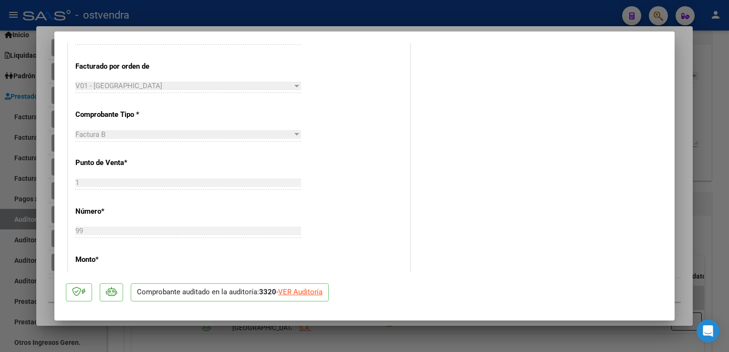
scroll to position [0, 0]
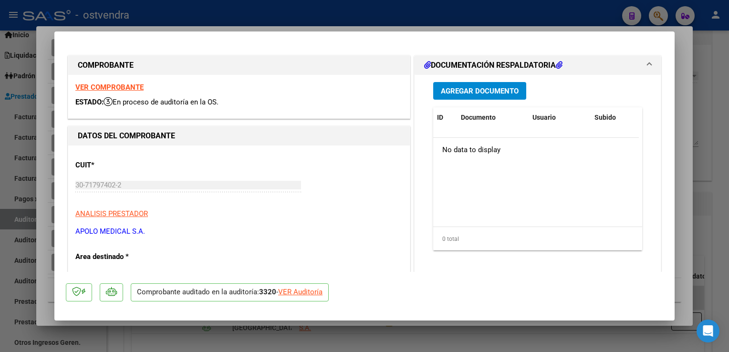
type input "$ 0,00"
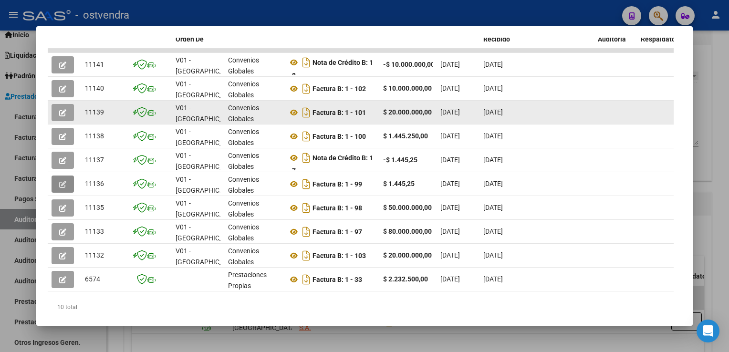
scroll to position [228, 0]
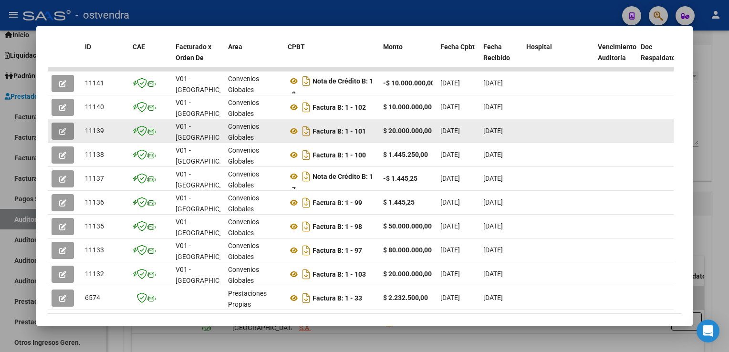
click at [65, 132] on icon "button" at bounding box center [62, 131] width 7 height 7
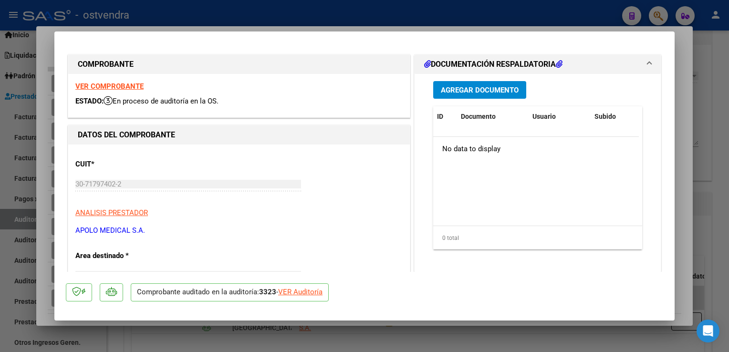
scroll to position [0, 0]
type input "$ 0,00"
